Goal: Transaction & Acquisition: Obtain resource

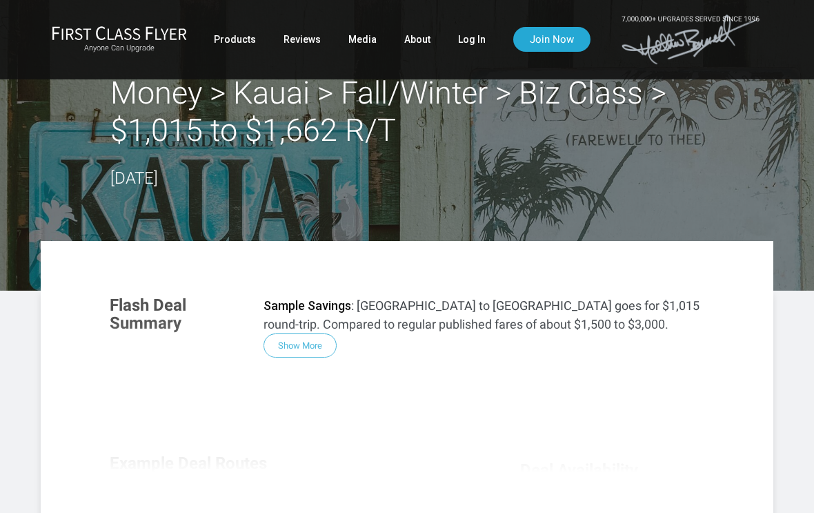
click at [476, 40] on link "Log In" at bounding box center [472, 39] width 28 height 25
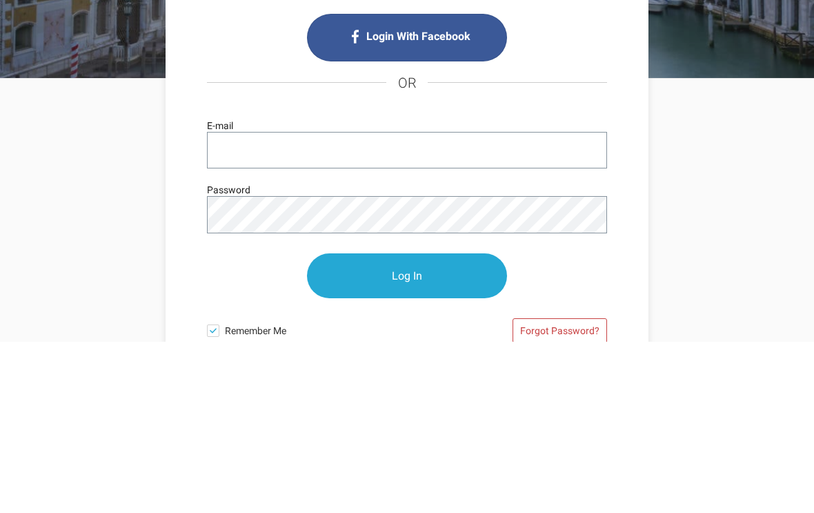
scroll to position [171, 0]
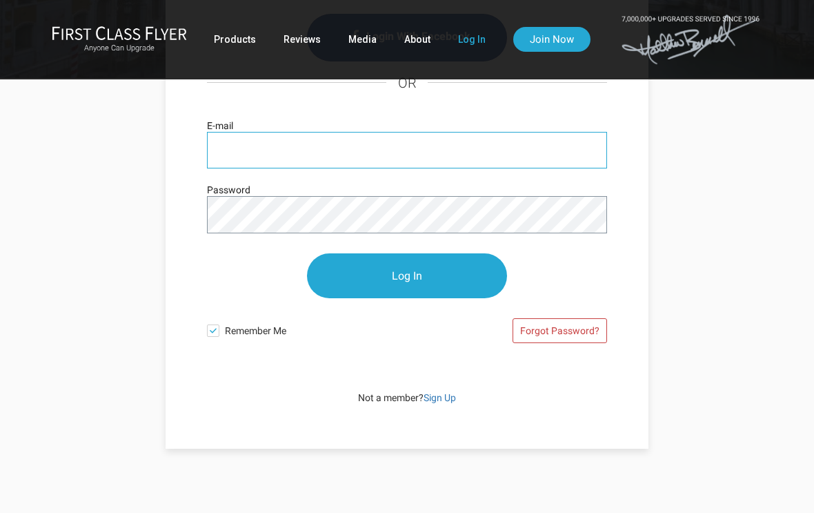
type input "vernacchio58@gmail.com"
click at [407, 276] on input "Log In" at bounding box center [407, 275] width 200 height 45
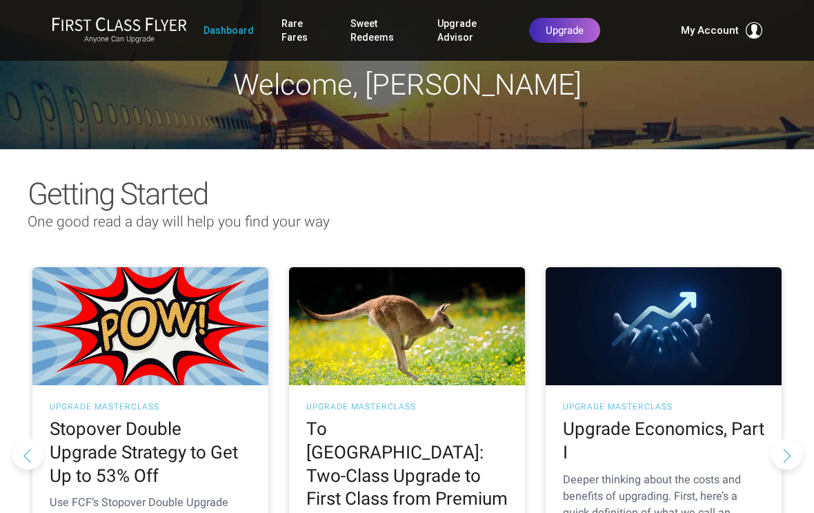
click at [297, 18] on link "Rare Fares" at bounding box center [302, 30] width 41 height 39
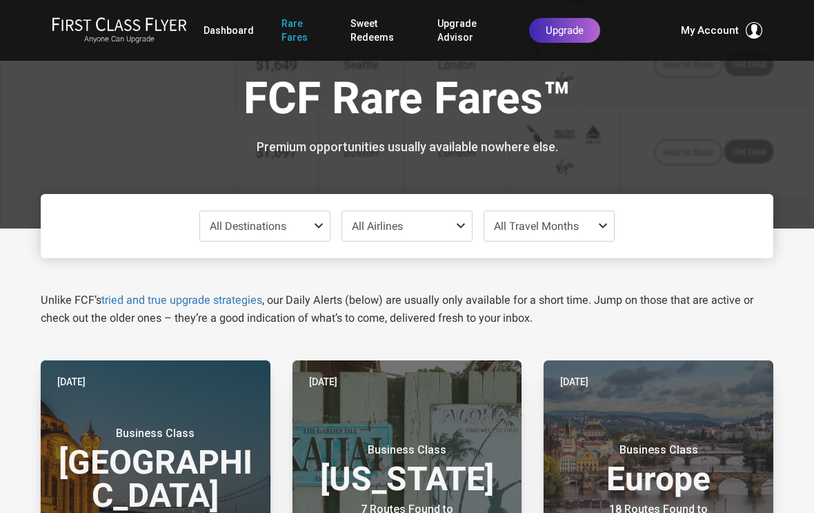
click at [315, 234] on span "All Destinations" at bounding box center [265, 226] width 130 height 30
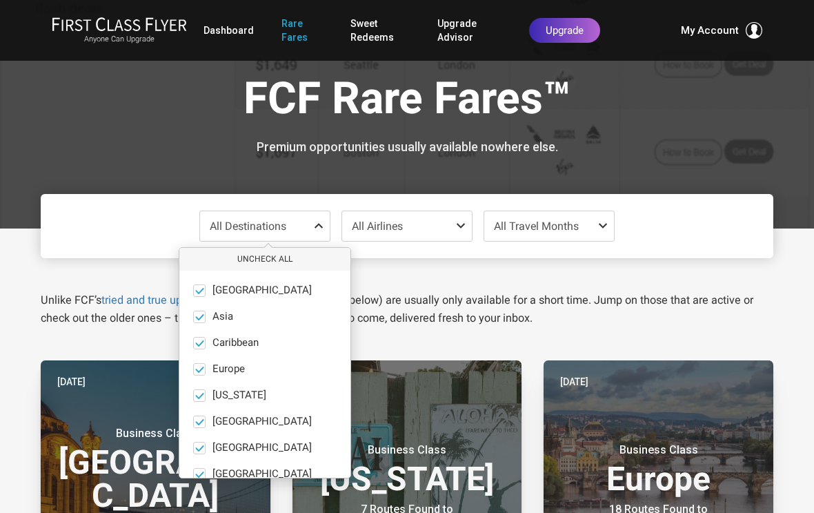
click at [275, 257] on button "Uncheck All" at bounding box center [264, 259] width 171 height 23
click at [203, 397] on span at bounding box center [199, 395] width 12 height 12
click at [0, 0] on input "Hawaii only" at bounding box center [0, 0] width 0 height 0
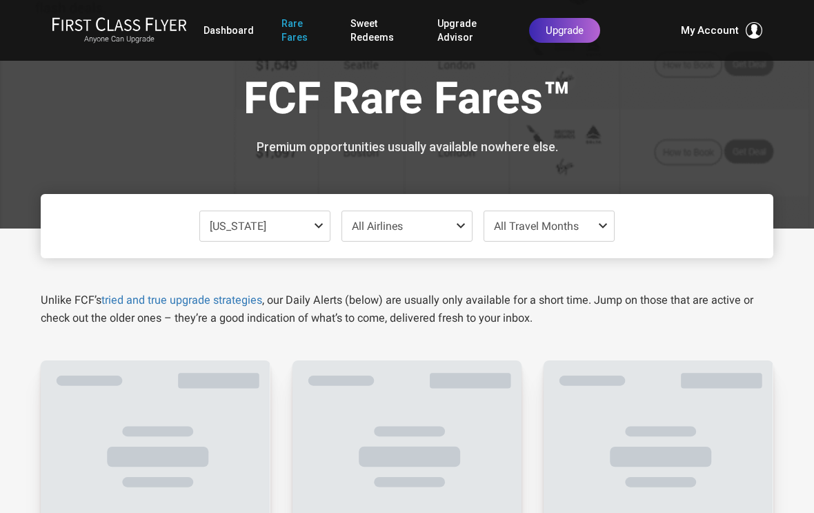
click at [536, 155] on div "FCF Rare Fares™ Premium opportunities usually available nowhere else." at bounding box center [407, 114] width 733 height 228
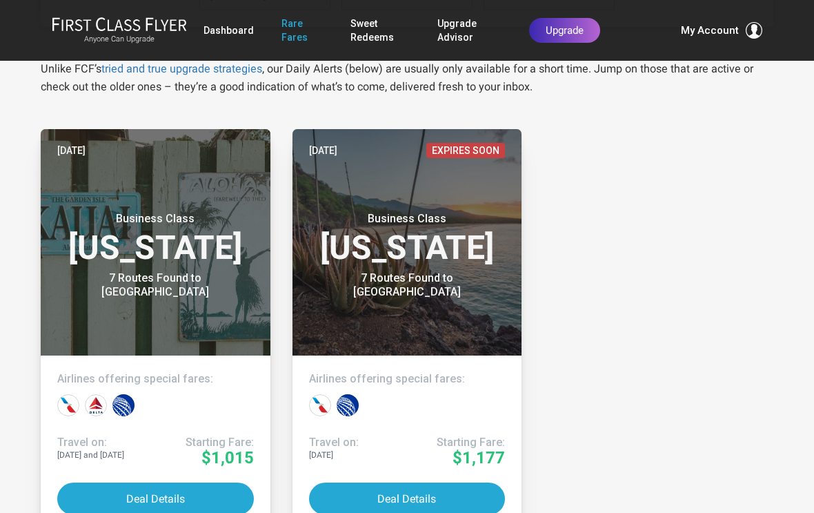
scroll to position [268, 0]
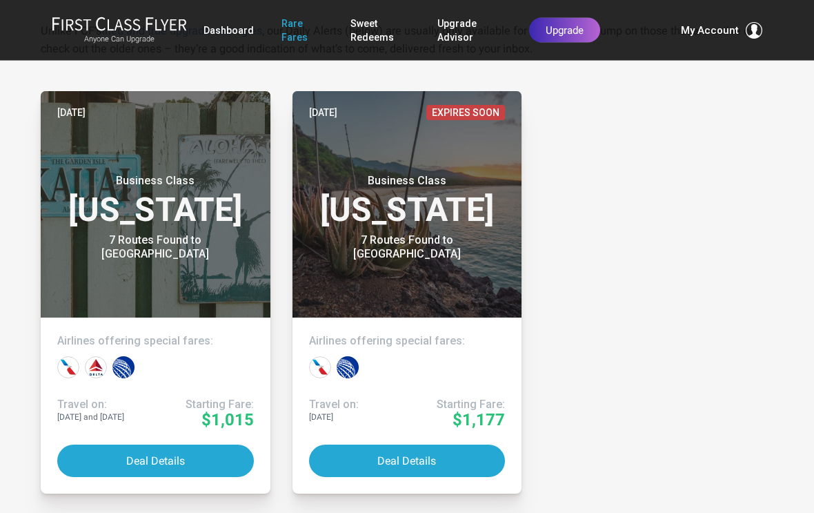
click at [193, 462] on button "Deal Details" at bounding box center [155, 461] width 197 height 32
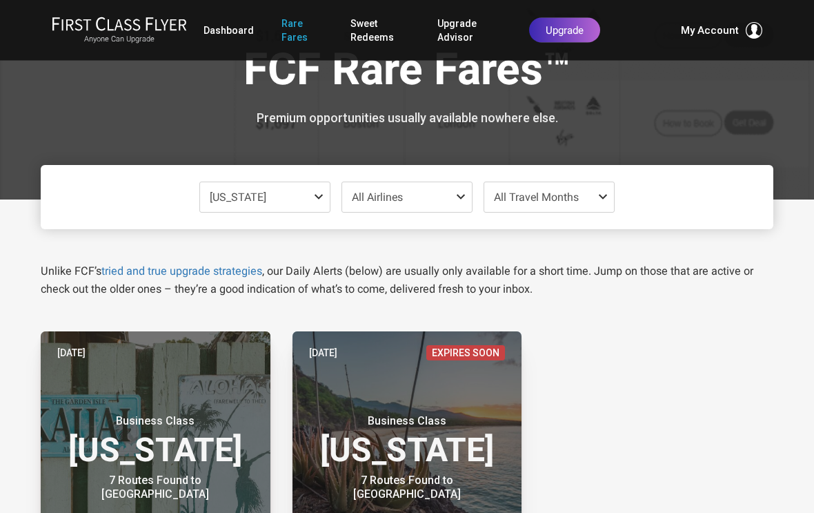
scroll to position [0, 0]
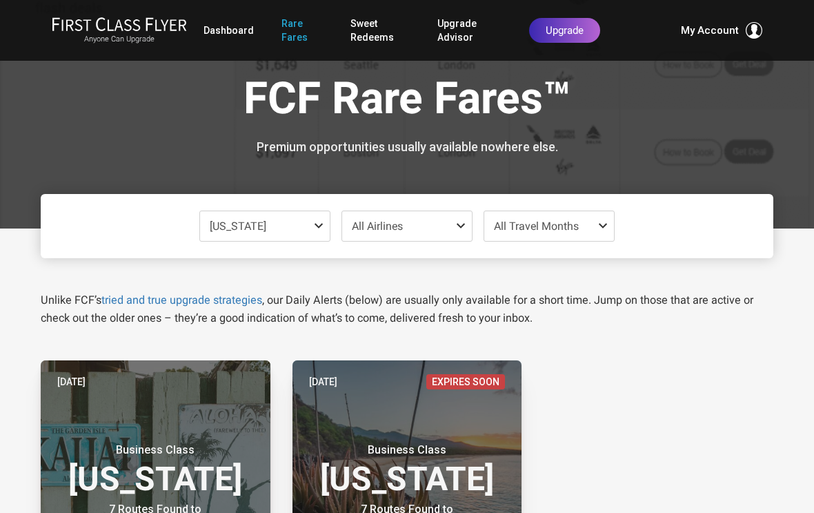
click at [319, 225] on span at bounding box center [321, 225] width 17 height 11
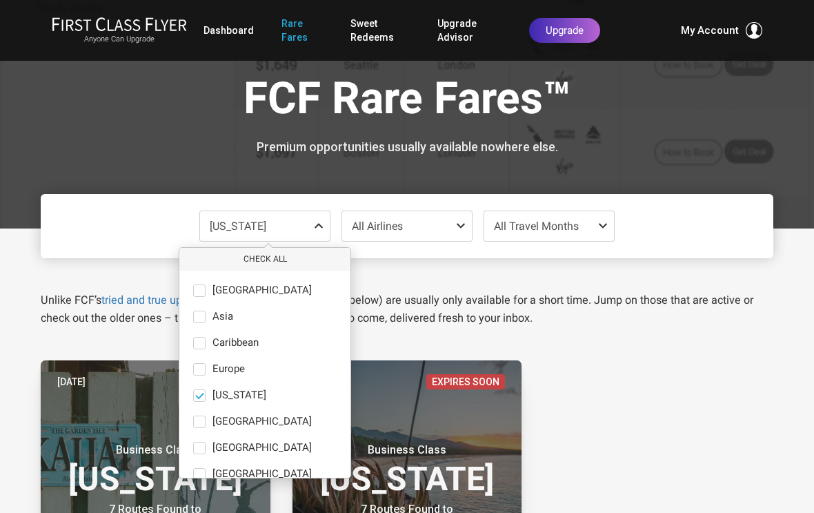
click at [273, 260] on button "Check All" at bounding box center [264, 259] width 171 height 23
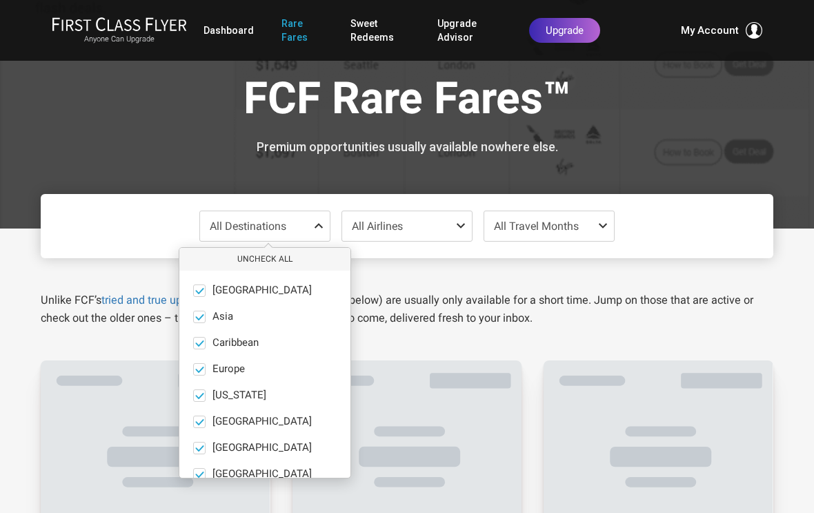
click at [290, 257] on button "Uncheck All" at bounding box center [264, 259] width 171 height 23
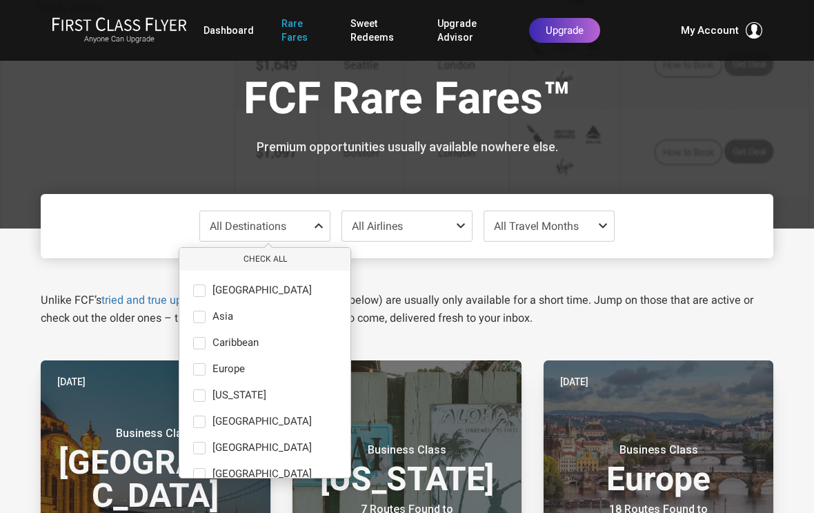
click at [203, 315] on span at bounding box center [199, 317] width 12 height 12
click at [0, 0] on input "Asia only" at bounding box center [0, 0] width 0 height 0
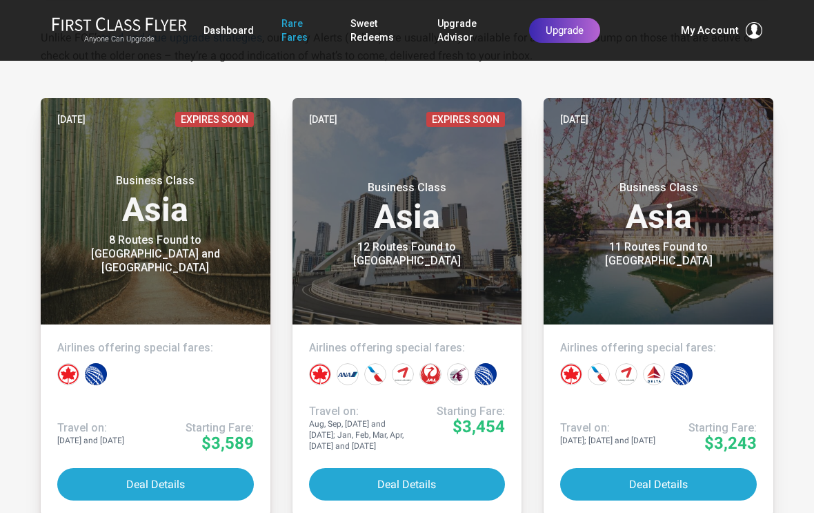
scroll to position [277, 0]
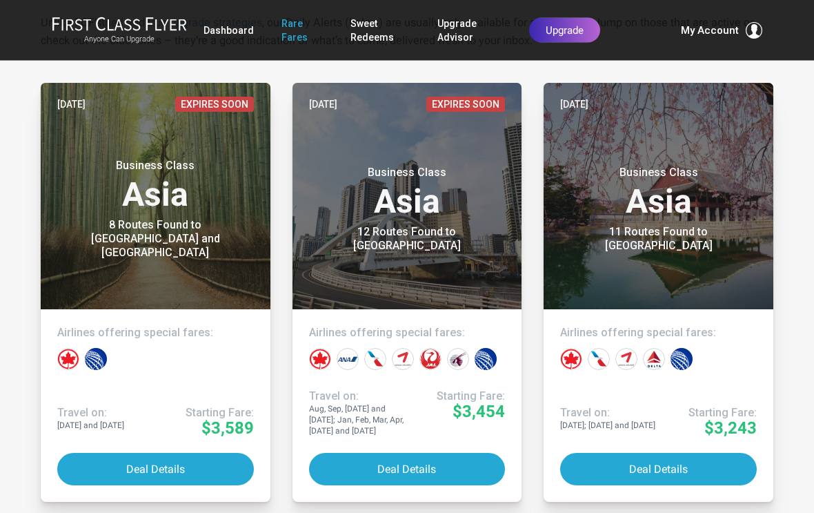
click at [441, 472] on button "Deal Details" at bounding box center [407, 469] width 197 height 32
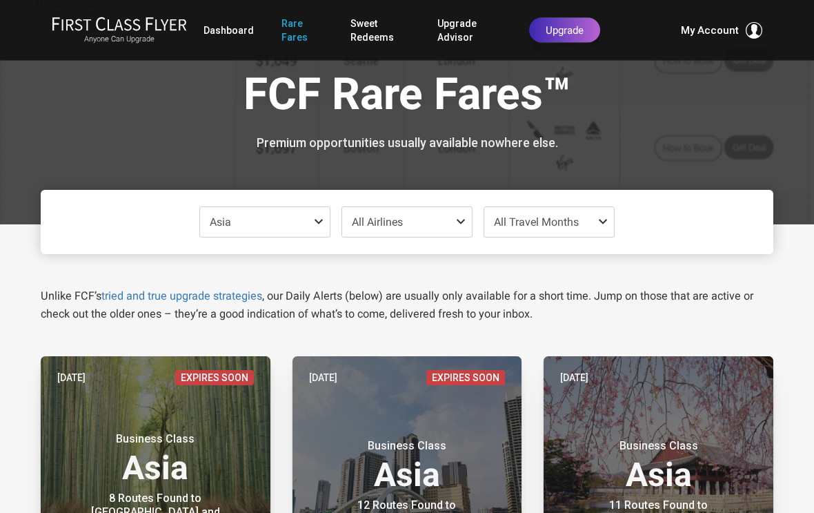
scroll to position [0, 0]
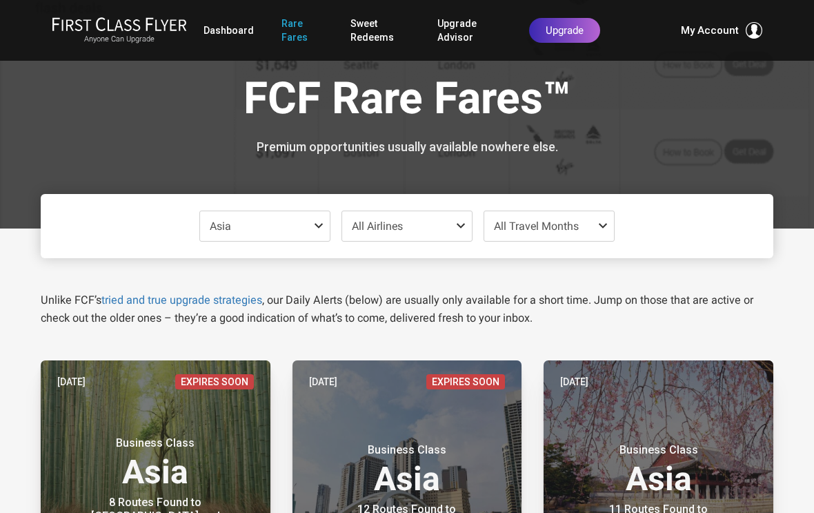
click at [320, 228] on span at bounding box center [321, 225] width 17 height 11
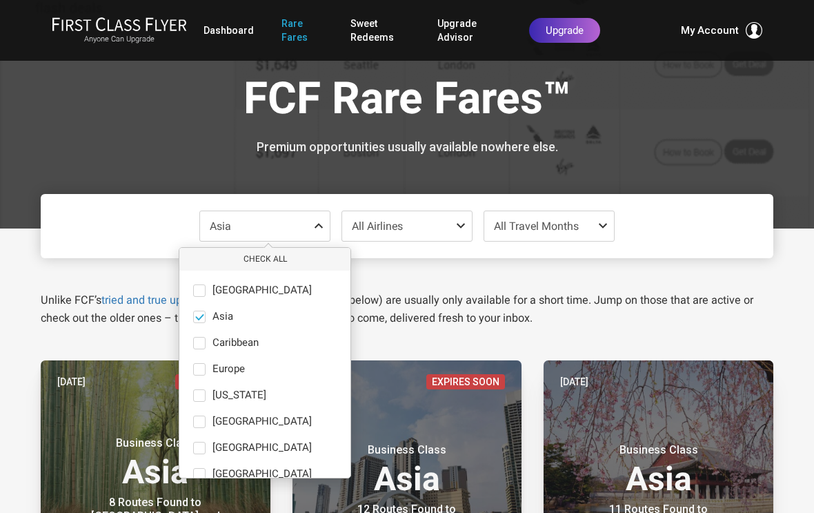
click at [204, 315] on span at bounding box center [200, 316] width 10 height 10
click at [0, 0] on input "Asia only" at bounding box center [0, 0] width 0 height 0
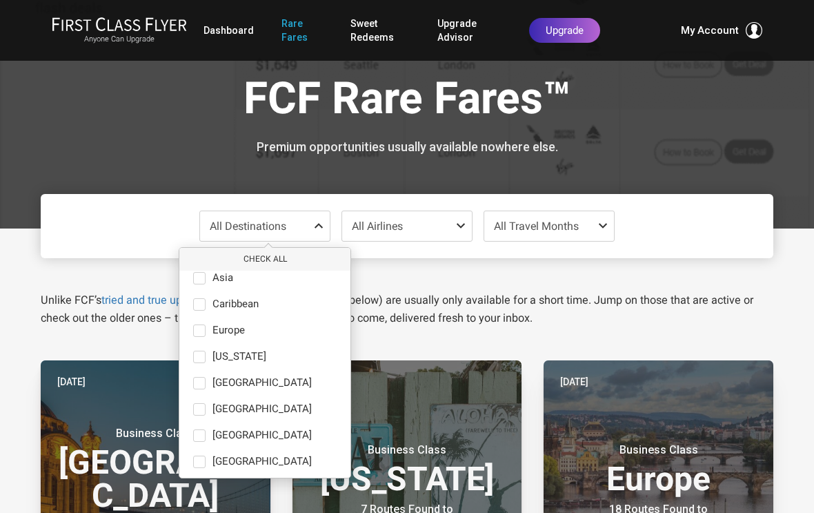
scroll to position [38, 0]
click at [208, 331] on label "Europe only" at bounding box center [264, 331] width 171 height 12
click at [0, 0] on input "Europe only" at bounding box center [0, 0] width 0 height 0
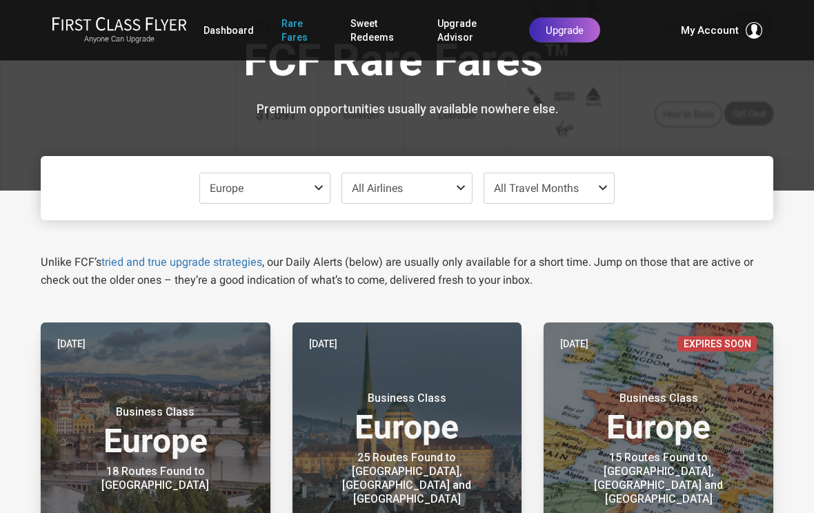
scroll to position [0, 0]
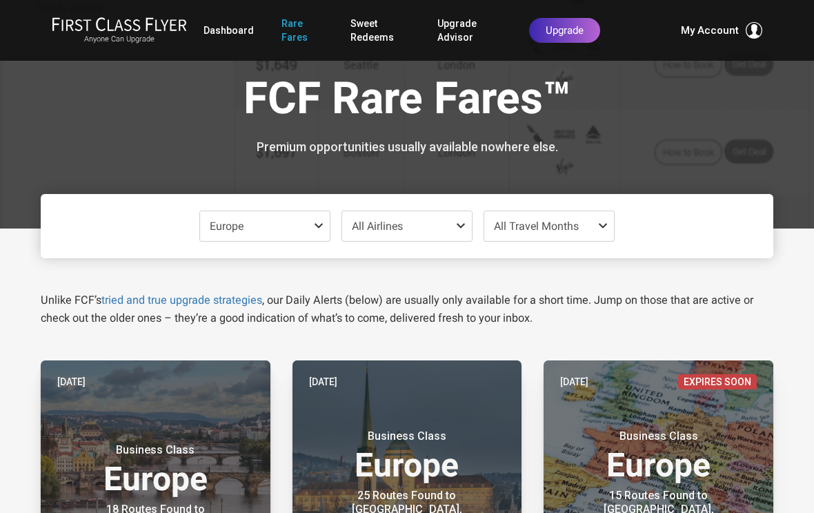
click at [302, 225] on span "Europe" at bounding box center [265, 226] width 130 height 30
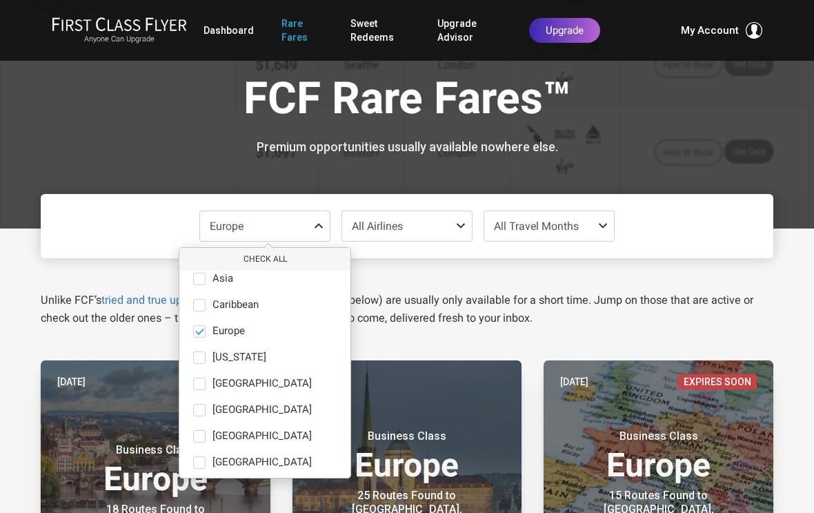
click at [198, 326] on span at bounding box center [200, 331] width 10 height 10
click at [0, 0] on input "Europe only" at bounding box center [0, 0] width 0 height 0
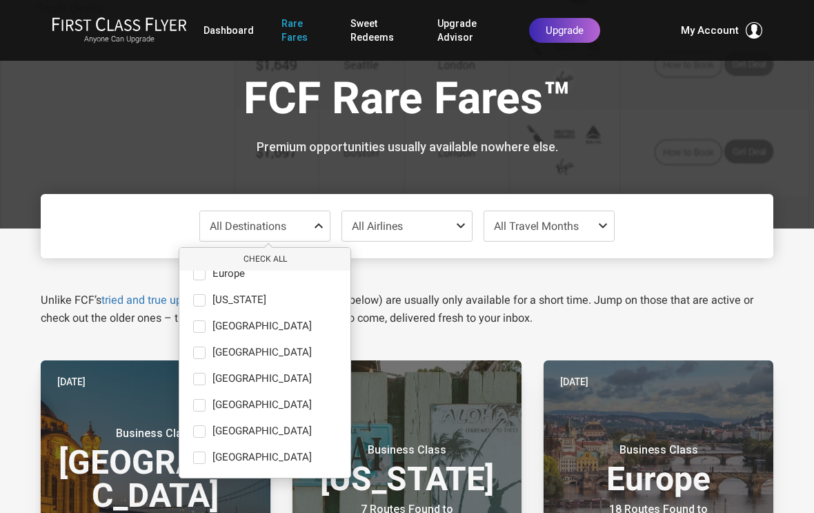
scroll to position [95, 0]
click at [199, 406] on span at bounding box center [199, 405] width 12 height 12
click at [0, 0] on input "North America only" at bounding box center [0, 0] width 0 height 0
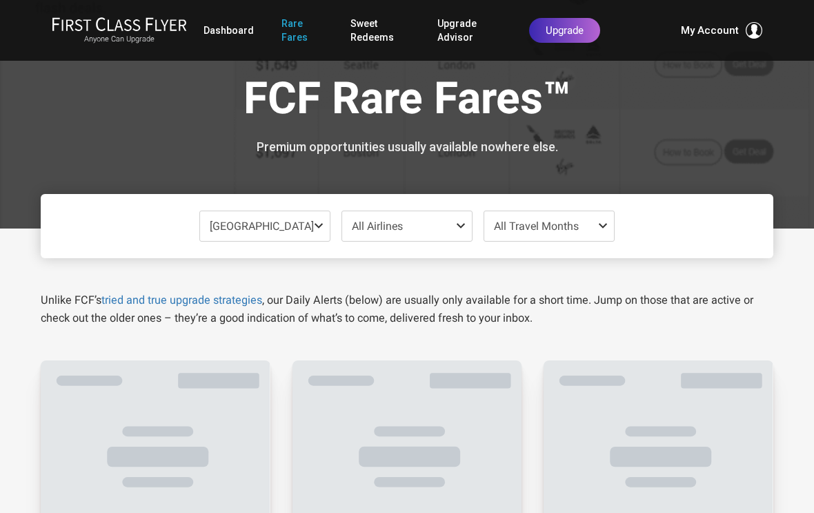
click at [683, 244] on div "North America Check All Africa only Asia only Caribbean only Europe only Hawaii…" at bounding box center [407, 226] width 733 height 64
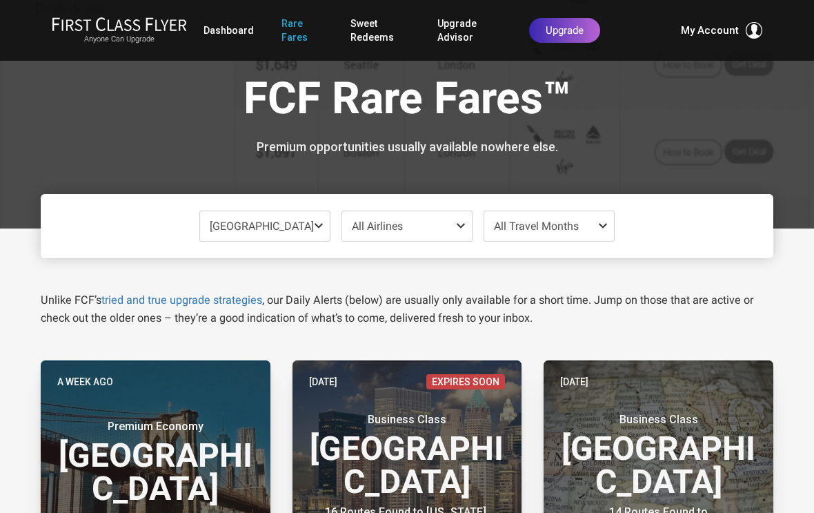
click at [578, 237] on span "All Travel Months" at bounding box center [550, 226] width 130 height 30
click at [699, 235] on div "North America Check All Africa only Asia only Caribbean only Europe only Hawaii…" at bounding box center [407, 226] width 733 height 64
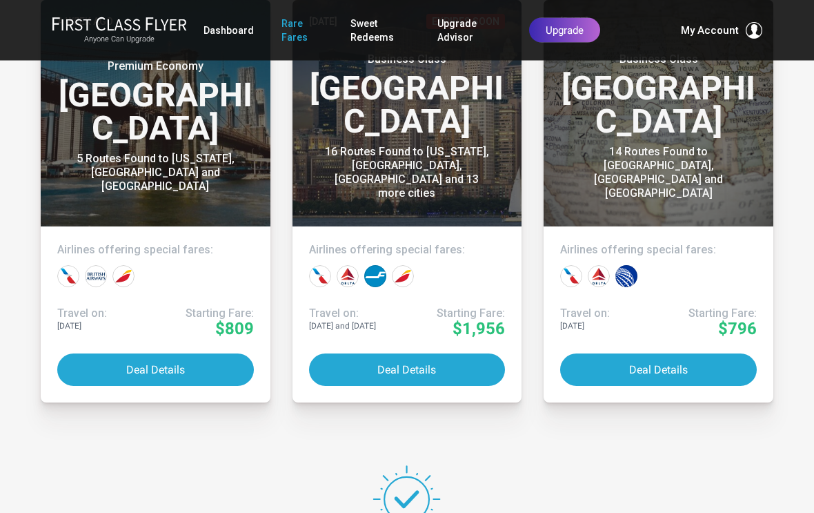
scroll to position [360, 0]
click at [658, 363] on button "Deal Details" at bounding box center [658, 369] width 197 height 32
click at [634, 199] on link "Log Out" at bounding box center [621, 193] width 35 height 11
click at [622, 199] on link "Log Out" at bounding box center [621, 193] width 35 height 11
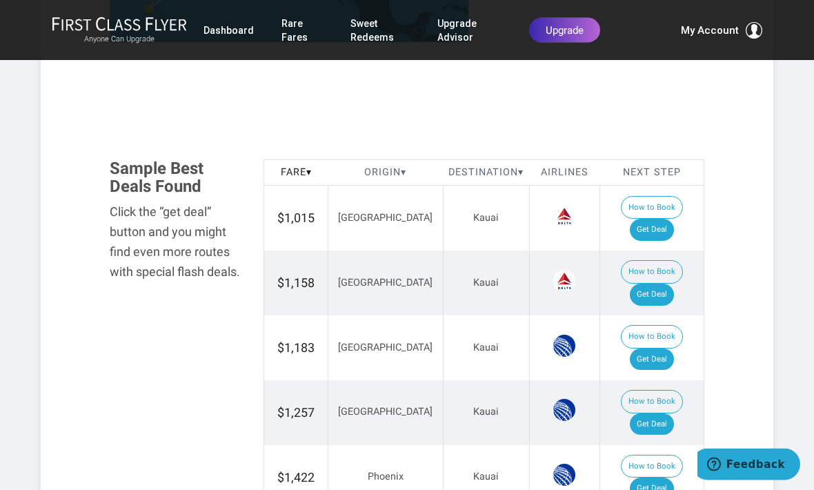
scroll to position [698, 0]
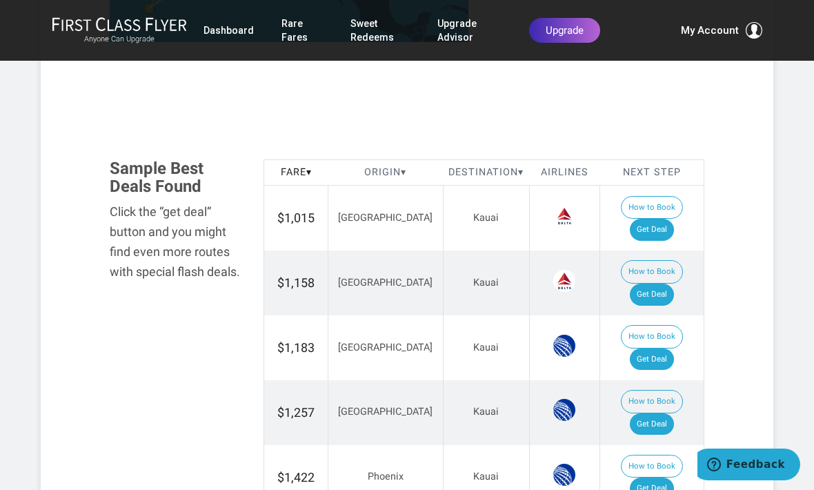
click at [674, 219] on link "Get Deal" at bounding box center [652, 230] width 44 height 22
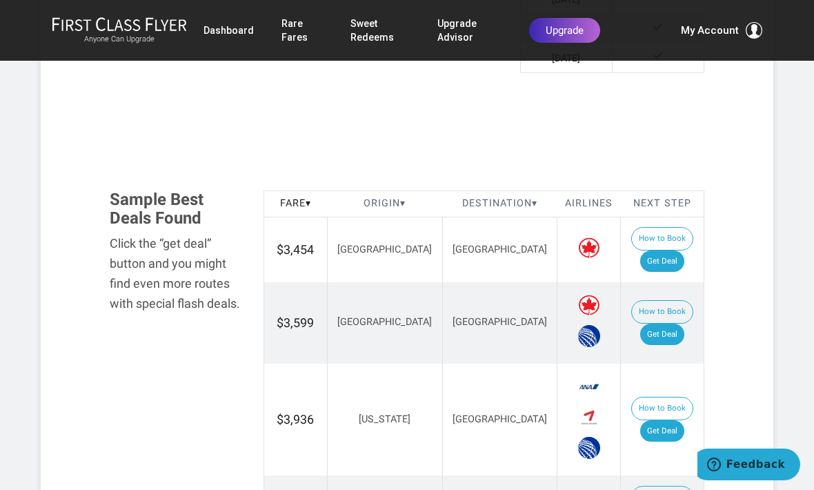
scroll to position [748, 0]
click at [670, 251] on link "Get Deal" at bounding box center [662, 262] width 44 height 22
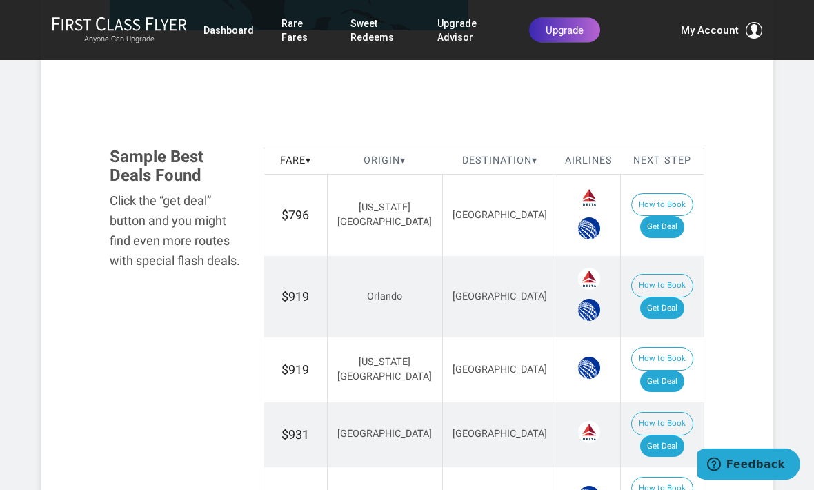
scroll to position [705, 0]
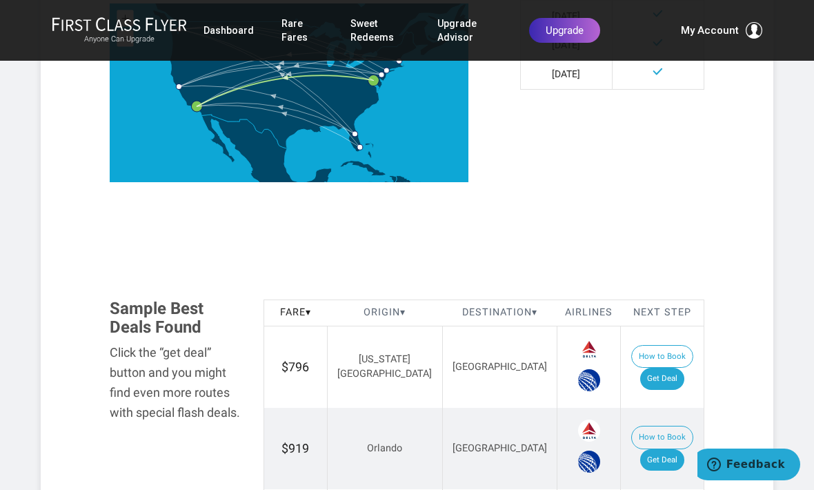
scroll to position [565, 0]
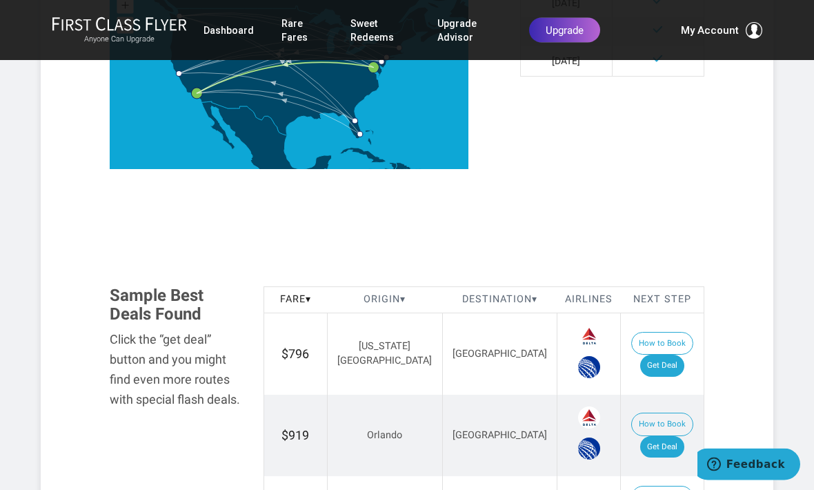
click at [672, 355] on link "Get Deal" at bounding box center [662, 366] width 44 height 22
